Goal: Information Seeking & Learning: Check status

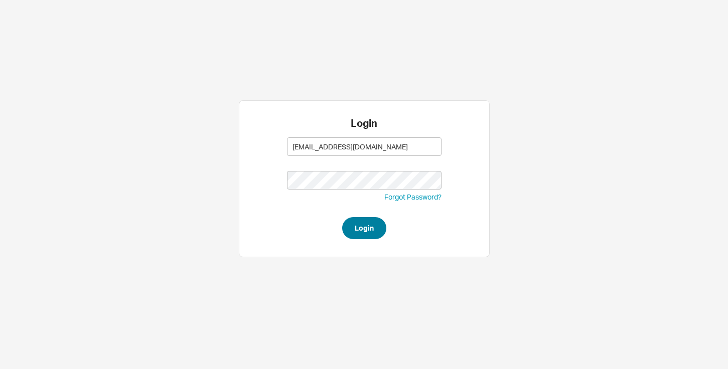
type input "[EMAIL_ADDRESS][DOMAIN_NAME]"
click at [363, 227] on button "Login" at bounding box center [364, 228] width 44 height 22
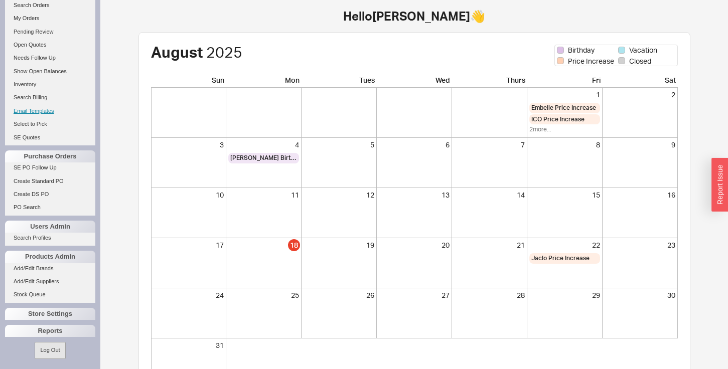
scroll to position [83, 0]
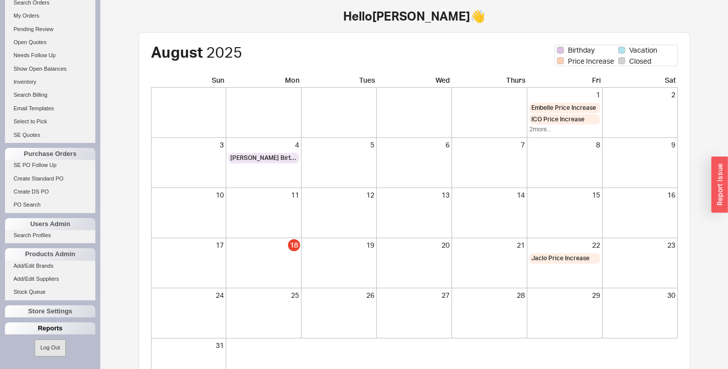
click at [37, 330] on div "Reports" at bounding box center [50, 329] width 90 height 12
click at [35, 351] on link "Total Sales Reports" at bounding box center [50, 353] width 90 height 11
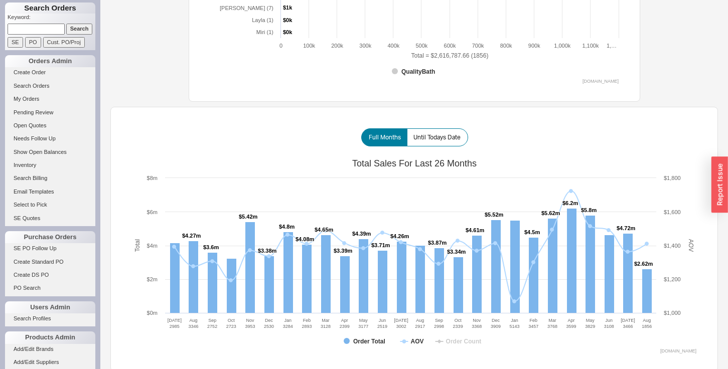
scroll to position [618, 0]
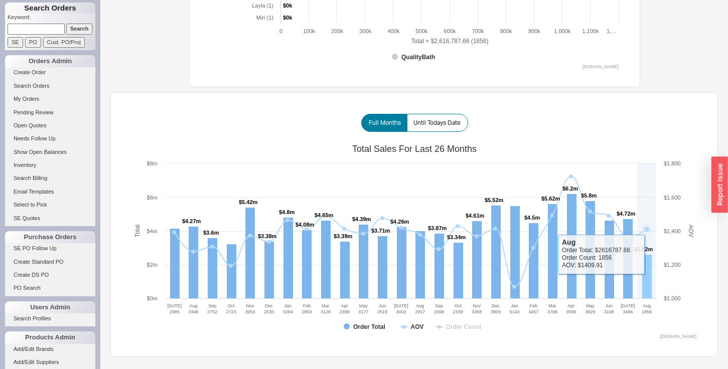
click at [648, 268] on rect at bounding box center [647, 277] width 10 height 44
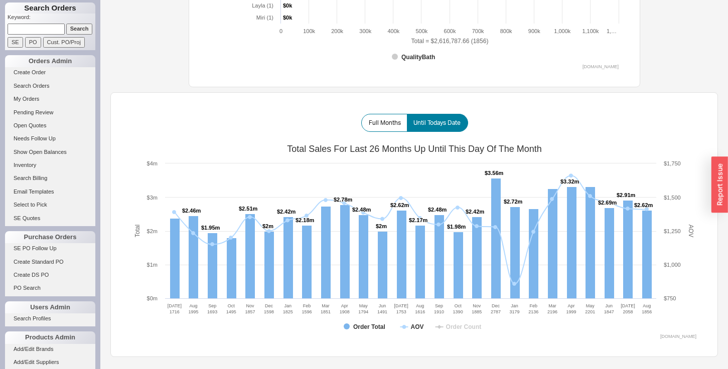
scroll to position [83, 0]
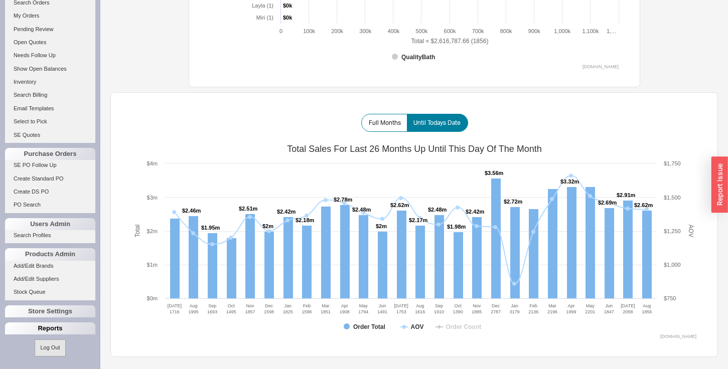
click at [36, 324] on div "Reports" at bounding box center [50, 329] width 90 height 12
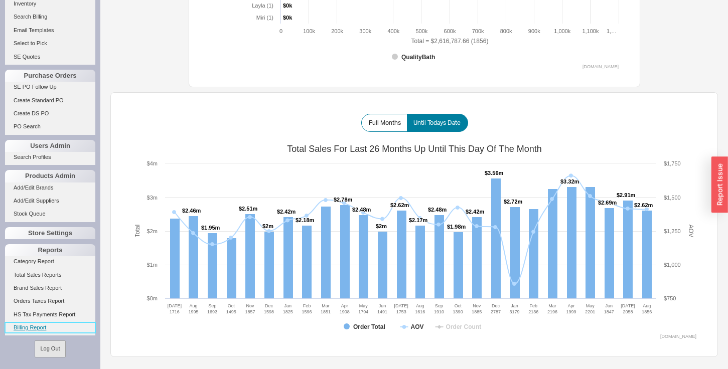
click at [32, 326] on link "Billing Report" at bounding box center [50, 328] width 90 height 11
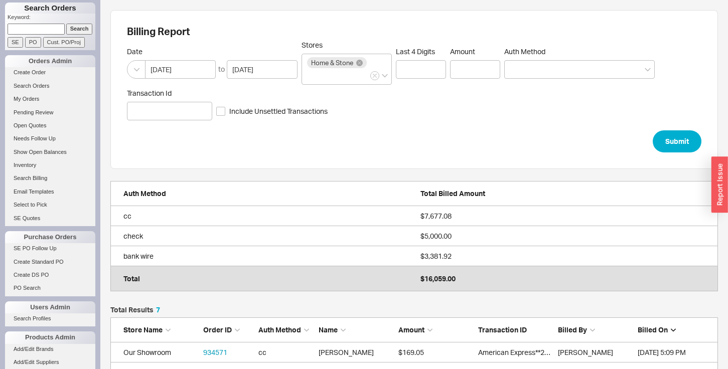
scroll to position [177, 608]
